Goal: Transaction & Acquisition: Purchase product/service

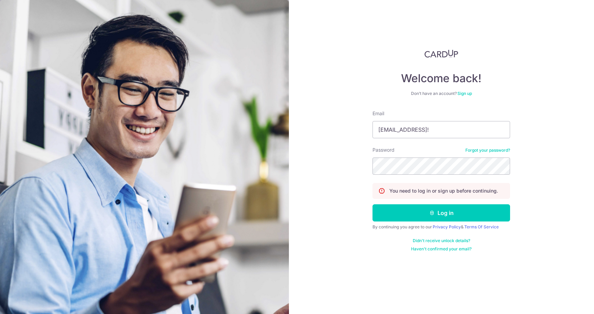
click at [373, 204] on button "Log in" at bounding box center [442, 212] width 138 height 17
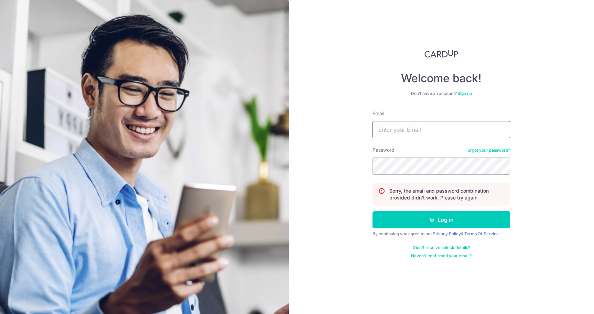
click at [446, 132] on input "Email" at bounding box center [442, 129] width 138 height 17
type input "rebeccapehml@gmail.com"
click at [373, 211] on button "Log in" at bounding box center [442, 219] width 138 height 17
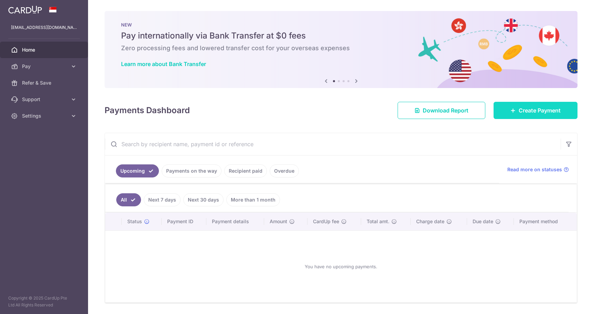
click at [513, 112] on link "Create Payment" at bounding box center [536, 110] width 84 height 17
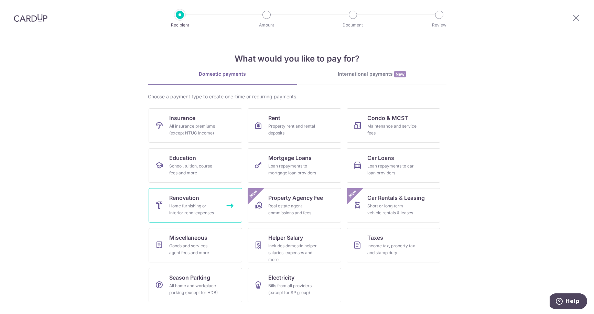
click at [220, 212] on link "Renovation Home furnishing or interior reno-expenses" at bounding box center [196, 205] width 94 height 34
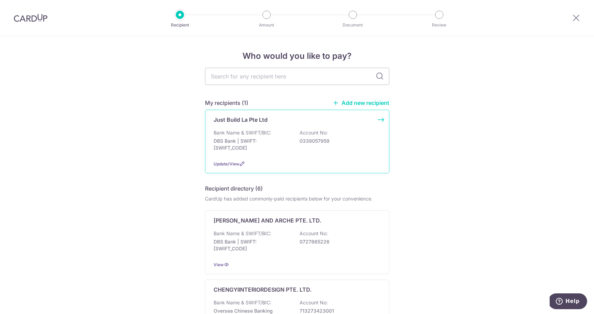
click at [264, 144] on p "DBS Bank | SWIFT: DBSSSGSGXXX" at bounding box center [252, 145] width 77 height 14
click at [332, 139] on p "0339057959" at bounding box center [338, 141] width 77 height 7
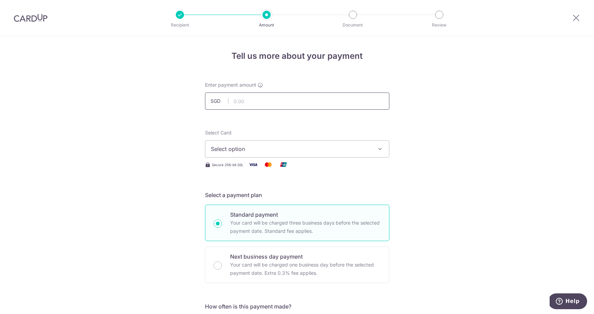
click at [251, 97] on input "text" at bounding box center [297, 101] width 184 height 17
paste input "5,199.67"
type input "5,199.67"
click at [218, 154] on button "Select option" at bounding box center [297, 148] width 184 height 17
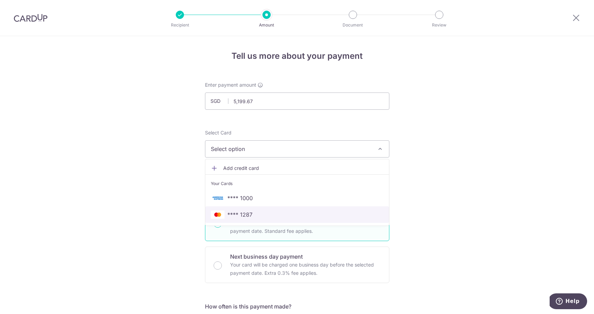
click at [237, 219] on span "**** 1287" at bounding box center [239, 215] width 25 height 8
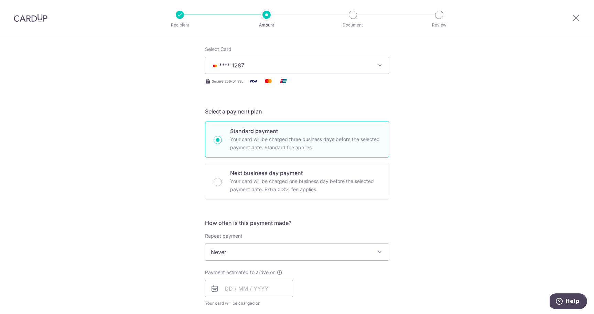
scroll to position [134, 0]
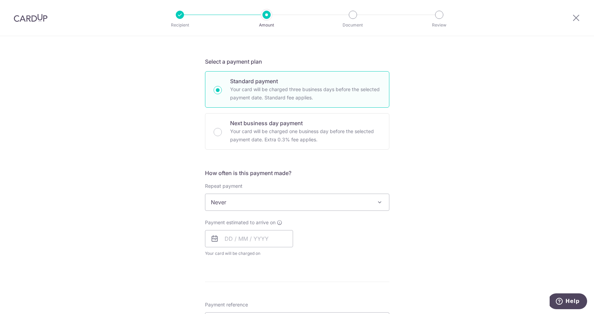
click at [255, 199] on span "Never" at bounding box center [297, 202] width 184 height 17
click at [183, 224] on div "Tell us more about your payment Enter payment amount SGD 5,199.67 5199.67 Selec…" at bounding box center [297, 237] width 594 height 669
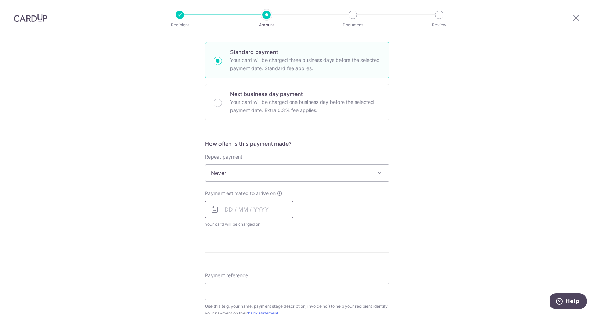
click at [227, 212] on input "text" at bounding box center [249, 209] width 88 height 17
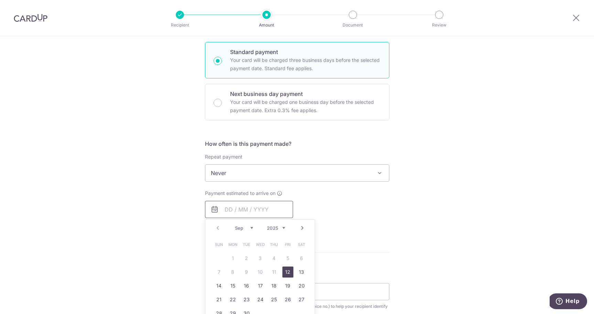
scroll to position [209, 0]
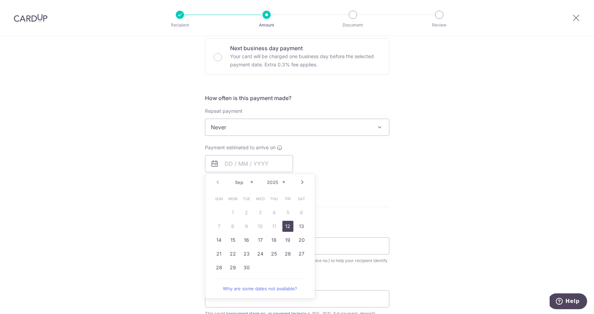
click at [286, 225] on link "12" at bounding box center [288, 226] width 11 height 11
type input "[DATE]"
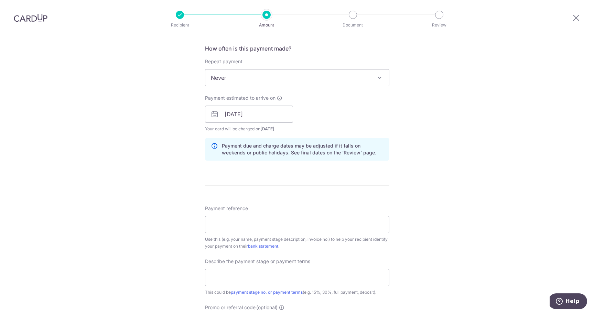
scroll to position [296, 0]
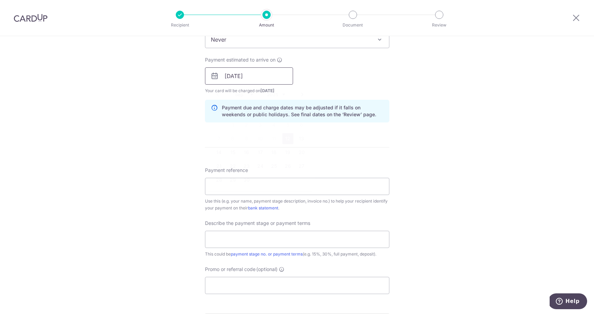
click at [256, 80] on input "[DATE]" at bounding box center [249, 75] width 88 height 17
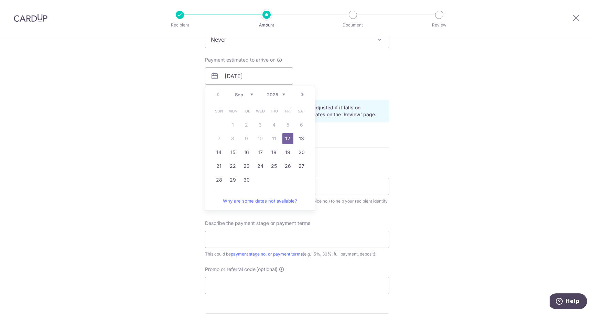
click at [284, 138] on link "12" at bounding box center [288, 138] width 11 height 11
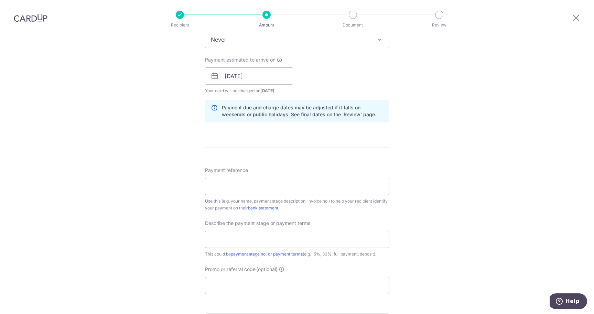
scroll to position [326, 0]
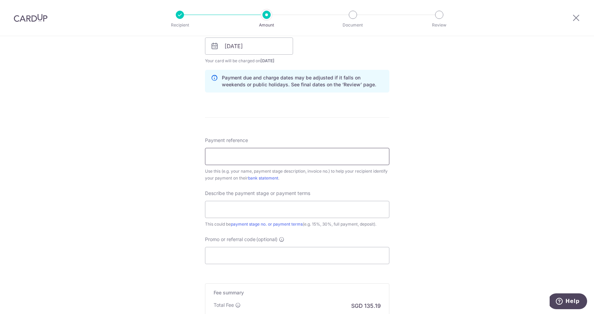
click at [242, 150] on input "Payment reference" at bounding box center [297, 156] width 184 height 17
click at [177, 160] on div "Tell us more about your payment Enter payment amount SGD 5,199.67 5199.67 Selec…" at bounding box center [297, 58] width 594 height 697
click at [287, 161] on input "Payment reference" at bounding box center [297, 156] width 184 height 17
paste input "INV-1673"
type input "INV-1673"
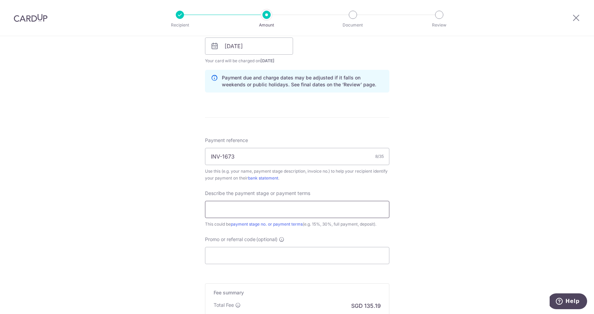
click at [252, 210] on input "text" at bounding box center [297, 209] width 184 height 17
click at [184, 207] on div "Tell us more about your payment Enter payment amount SGD 5,199.67 5199.67 Selec…" at bounding box center [297, 58] width 594 height 697
click at [237, 203] on input "text" at bounding box center [297, 209] width 184 height 17
type input "5th Invoice"
click at [184, 229] on div "Tell us more about your payment Enter payment amount SGD 5,199.67 5199.67 Selec…" at bounding box center [297, 58] width 594 height 697
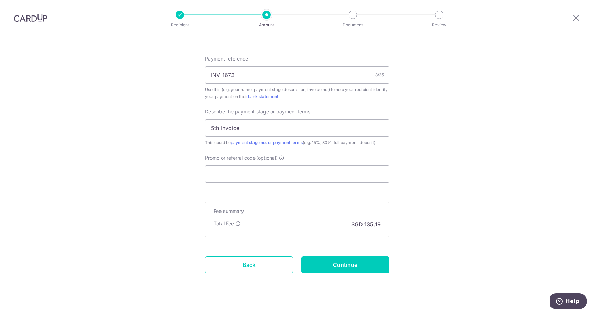
scroll to position [419, 0]
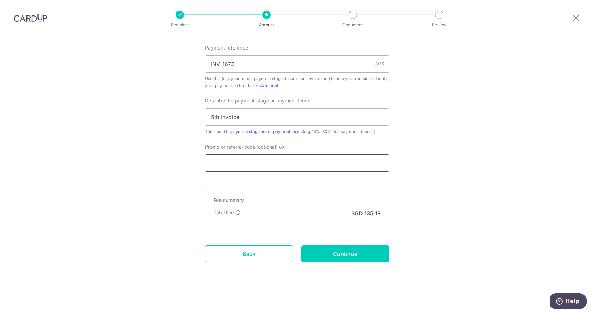
click at [265, 159] on input "Promo or referral code (optional)" at bounding box center [297, 163] width 184 height 17
paste input "OFF225"
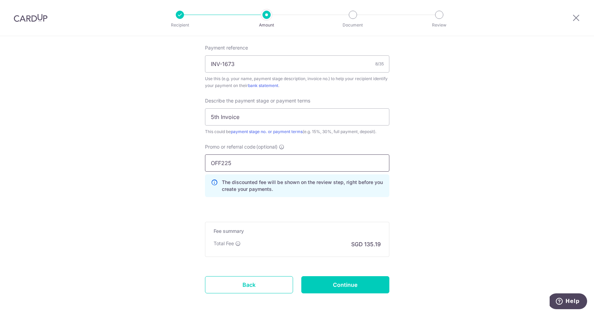
type input "OFF225"
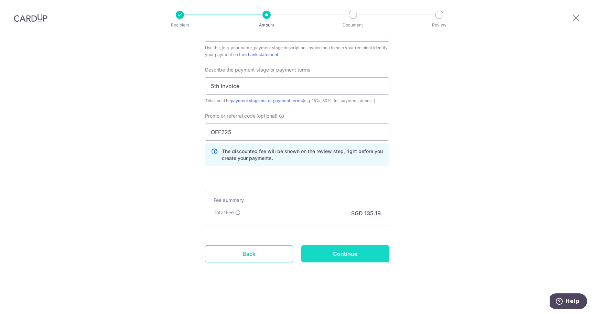
click at [335, 260] on input "Continue" at bounding box center [345, 253] width 88 height 17
type input "Create Schedule"
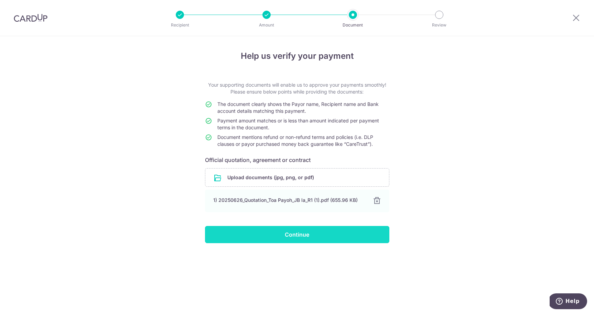
click at [251, 235] on input "Continue" at bounding box center [297, 234] width 184 height 17
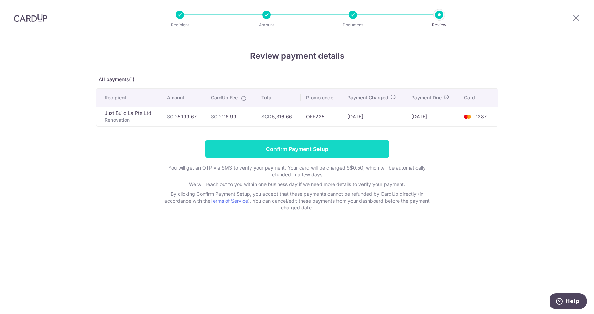
click at [320, 150] on input "Confirm Payment Setup" at bounding box center [297, 148] width 184 height 17
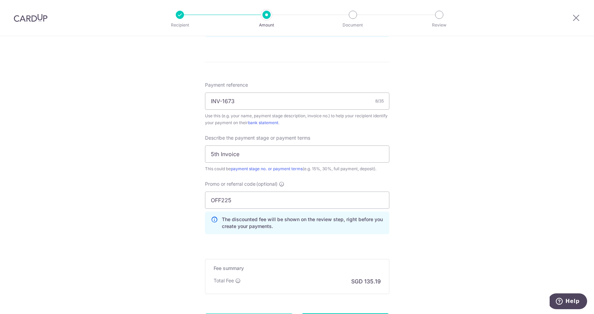
scroll to position [478, 0]
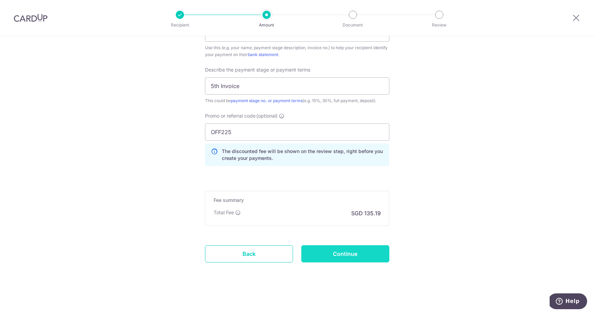
click at [337, 255] on input "Continue" at bounding box center [345, 253] width 88 height 17
type input "Update Schedule"
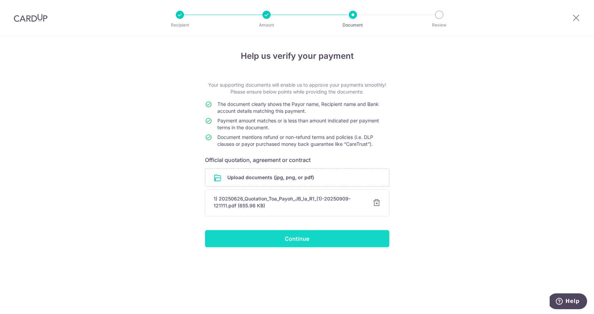
click at [335, 237] on input "Continue" at bounding box center [297, 238] width 184 height 17
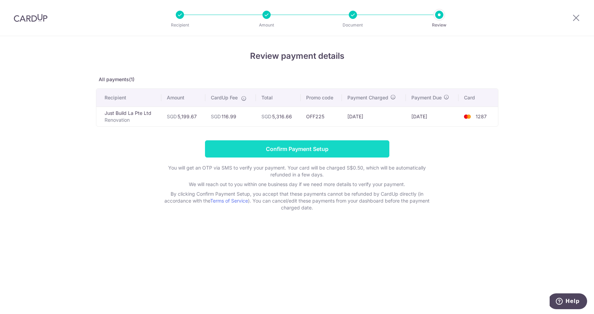
click at [368, 150] on input "Confirm Payment Setup" at bounding box center [297, 148] width 184 height 17
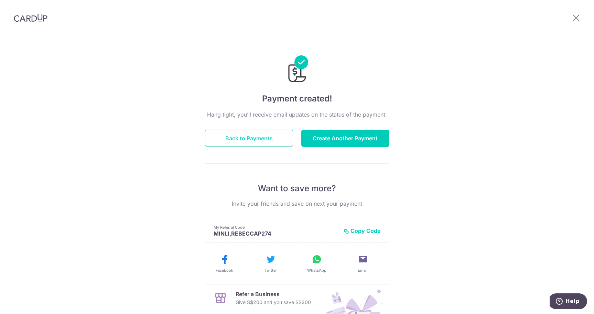
click at [255, 143] on button "Back to Payments" at bounding box center [249, 138] width 88 height 17
